Goal: Task Accomplishment & Management: Use online tool/utility

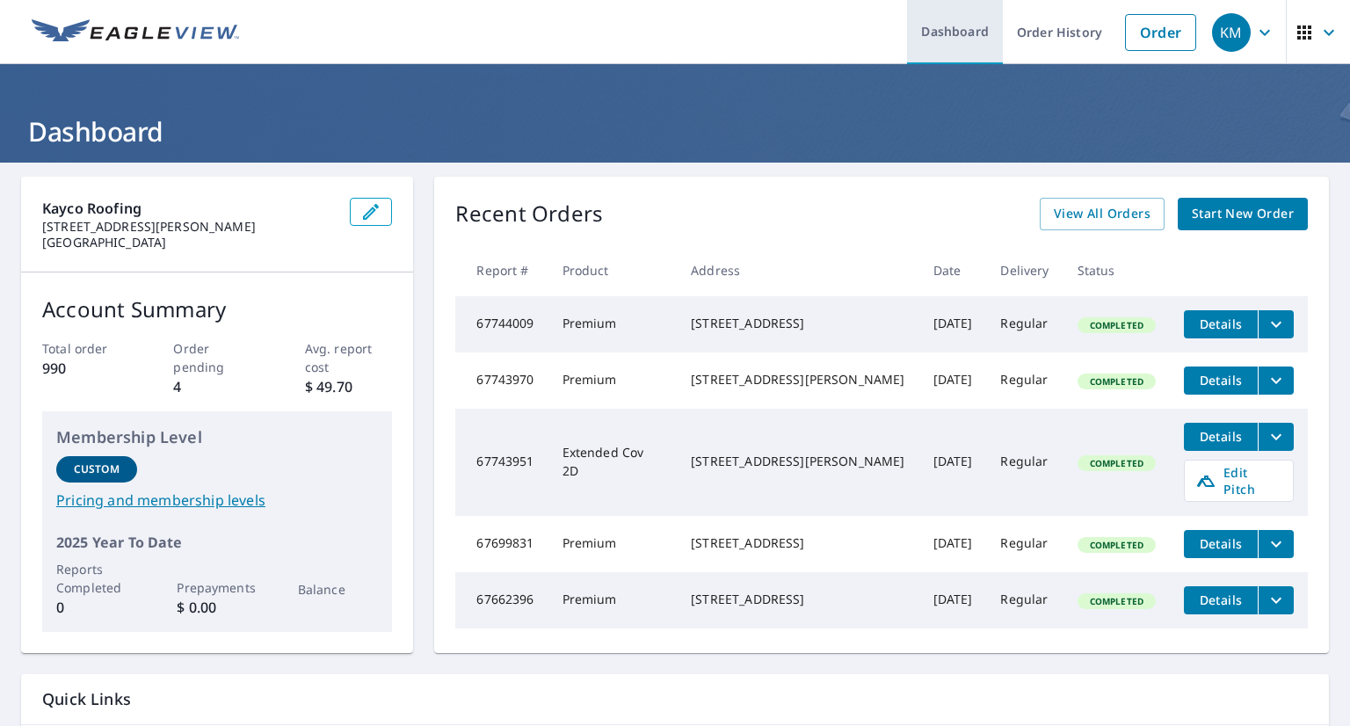
click at [952, 40] on link "Dashboard" at bounding box center [955, 32] width 96 height 64
click at [1259, 217] on span "Start New Order" at bounding box center [1243, 214] width 102 height 22
click at [1266, 326] on icon "filesDropdownBtn-67744009" at bounding box center [1276, 324] width 21 height 21
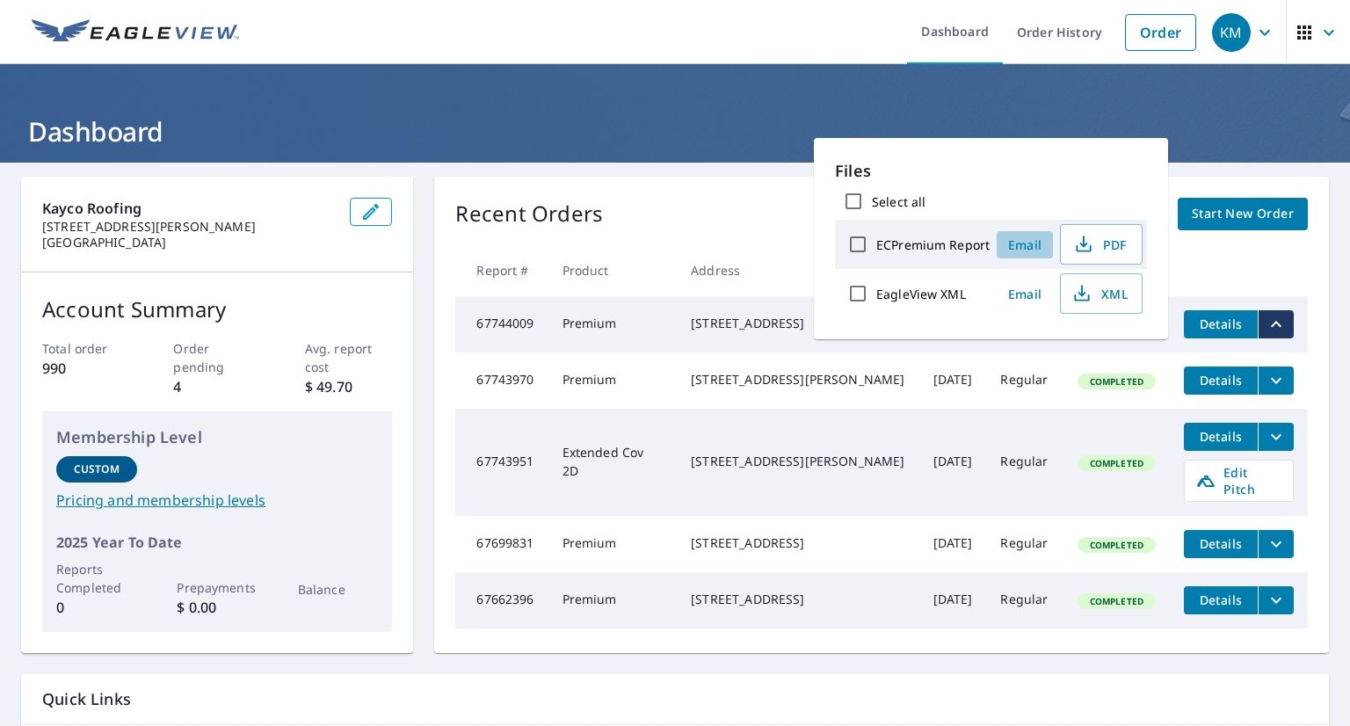
click at [1027, 238] on span "Email" at bounding box center [1025, 244] width 42 height 17
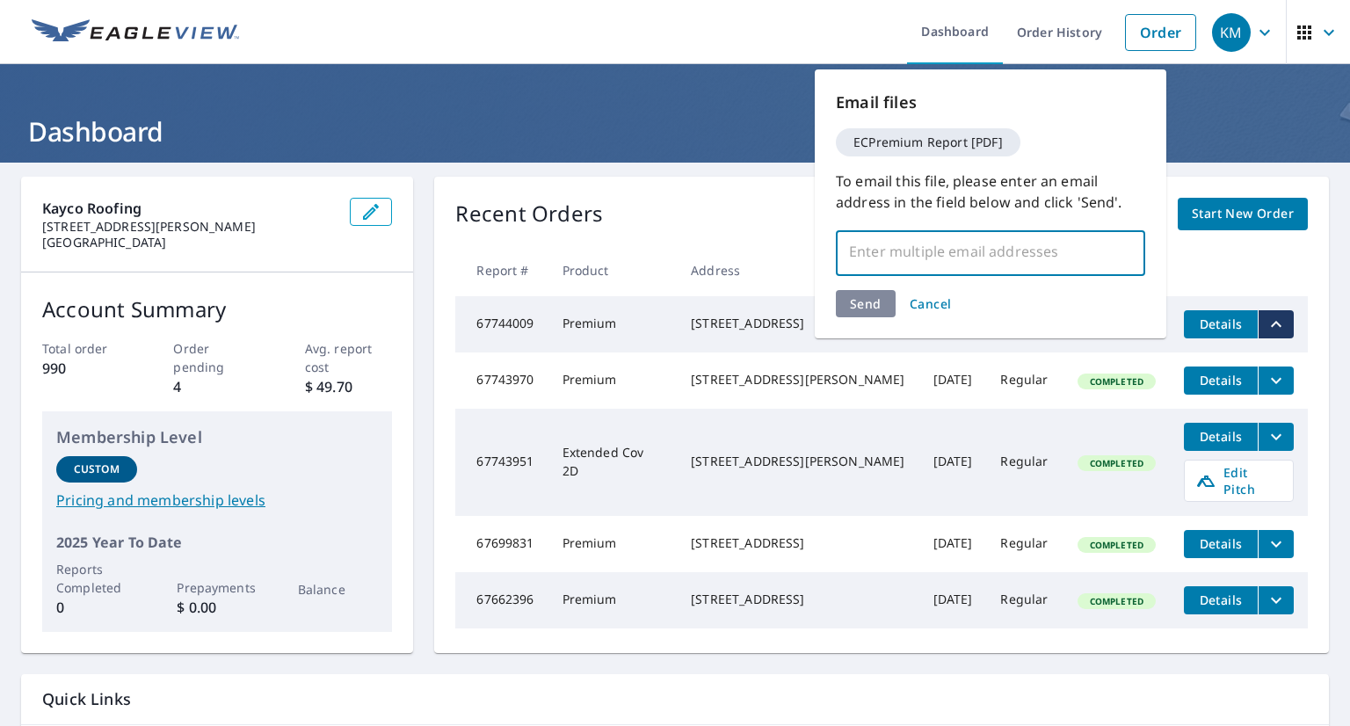
click at [970, 252] on input "text" at bounding box center [977, 251] width 267 height 33
type input "[EMAIL_ADDRESS][DOMAIN_NAME]"
click at [864, 307] on div "Send Cancel" at bounding box center [990, 303] width 309 height 27
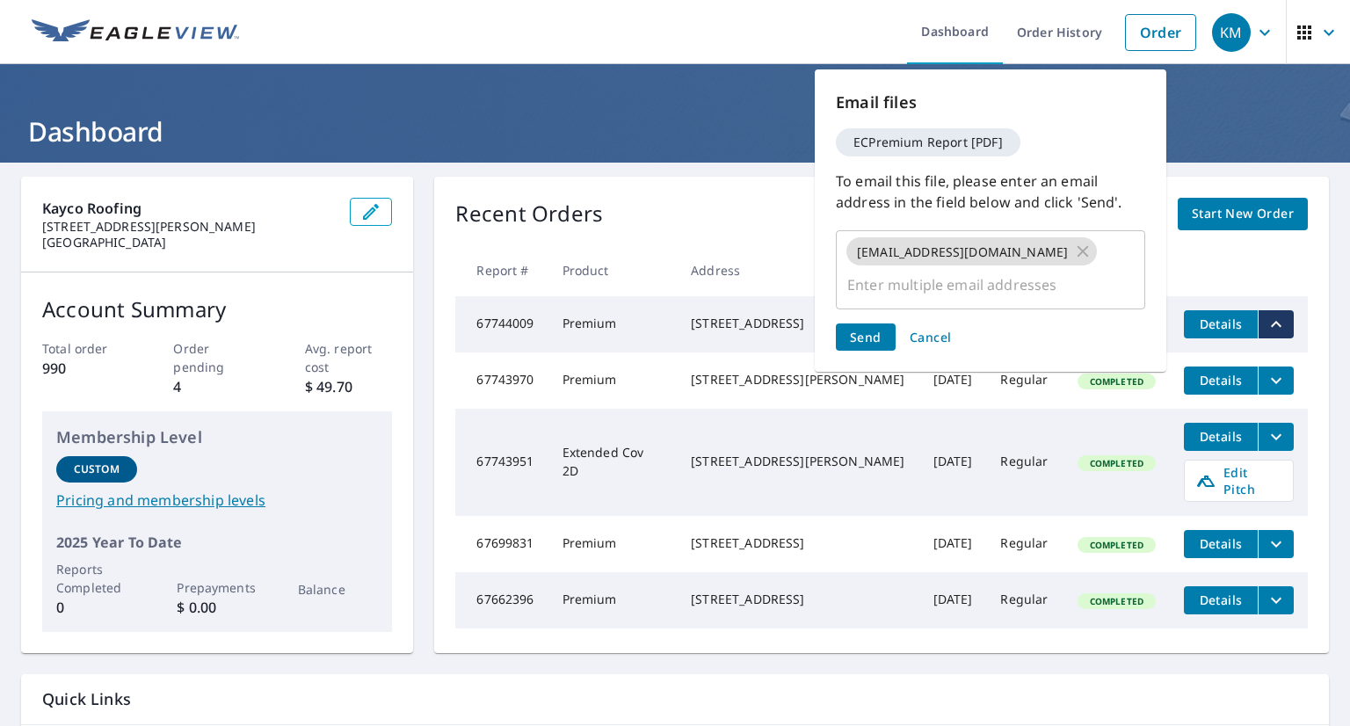
click at [864, 329] on span "Send" at bounding box center [866, 337] width 32 height 17
